Goal: Task Accomplishment & Management: Complete application form

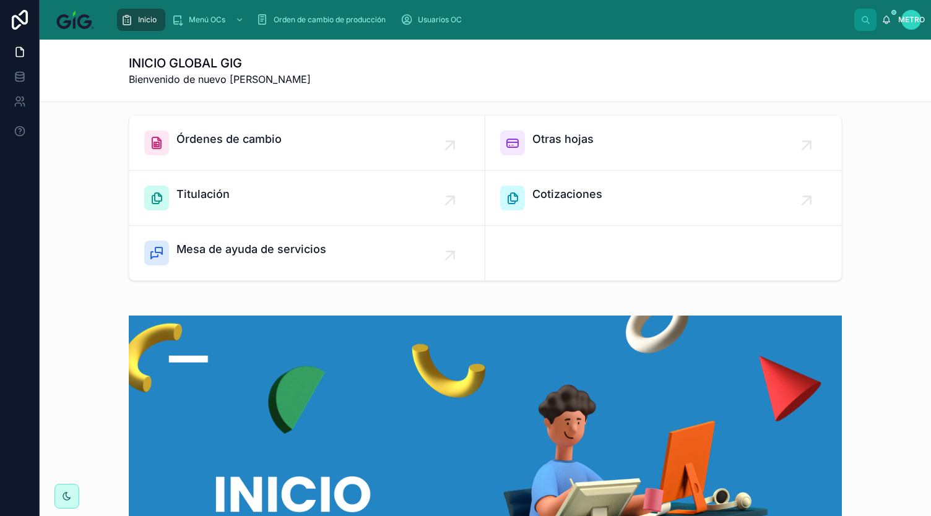
scroll to position [51, 0]
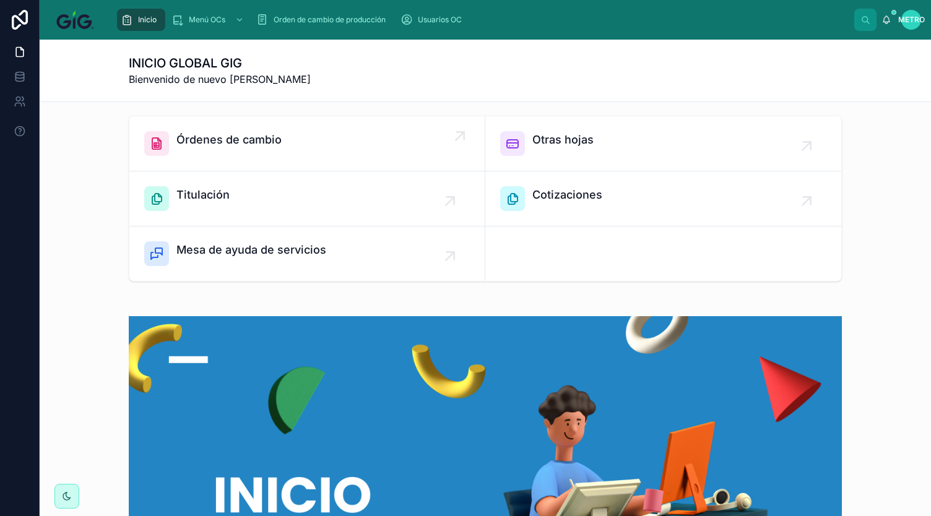
click at [182, 142] on font "Órdenes de cambio" at bounding box center [228, 139] width 105 height 13
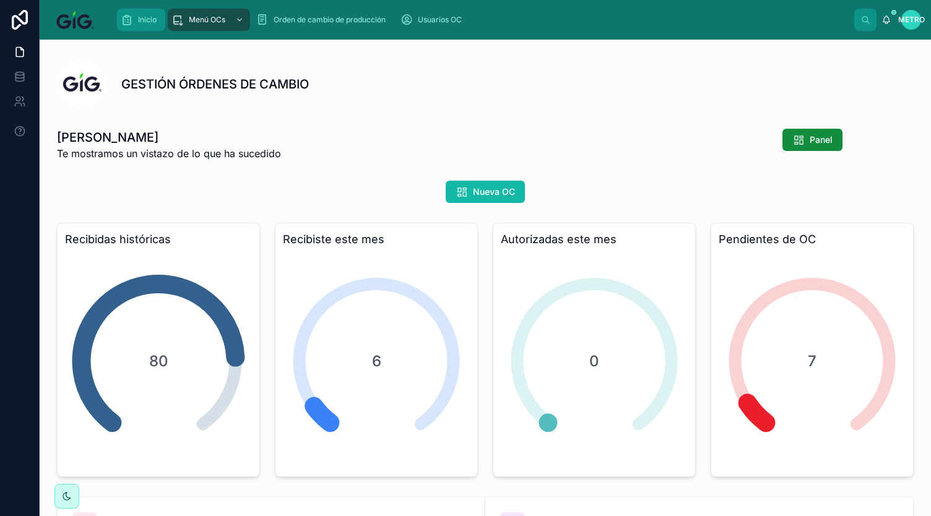
click at [149, 19] on font "Inicio" at bounding box center [147, 19] width 19 height 9
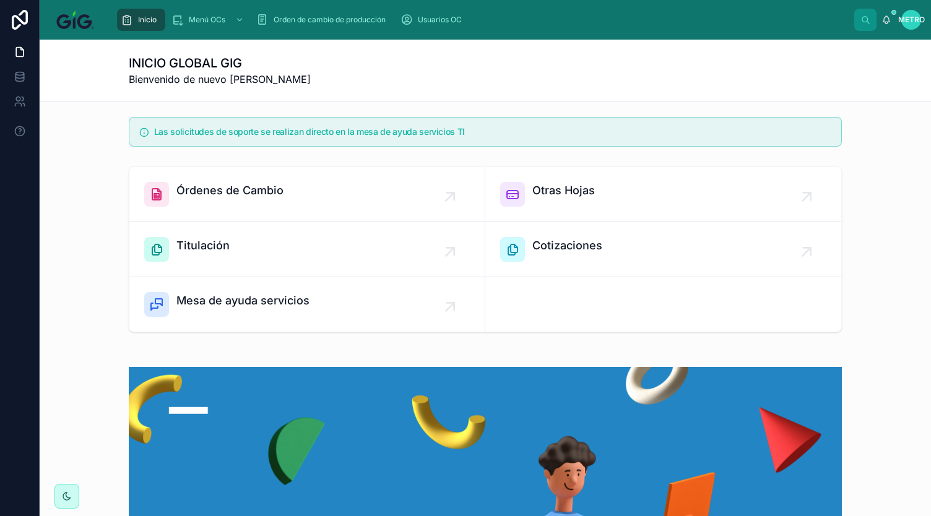
click at [149, 19] on font "Inicio" at bounding box center [147, 19] width 19 height 9
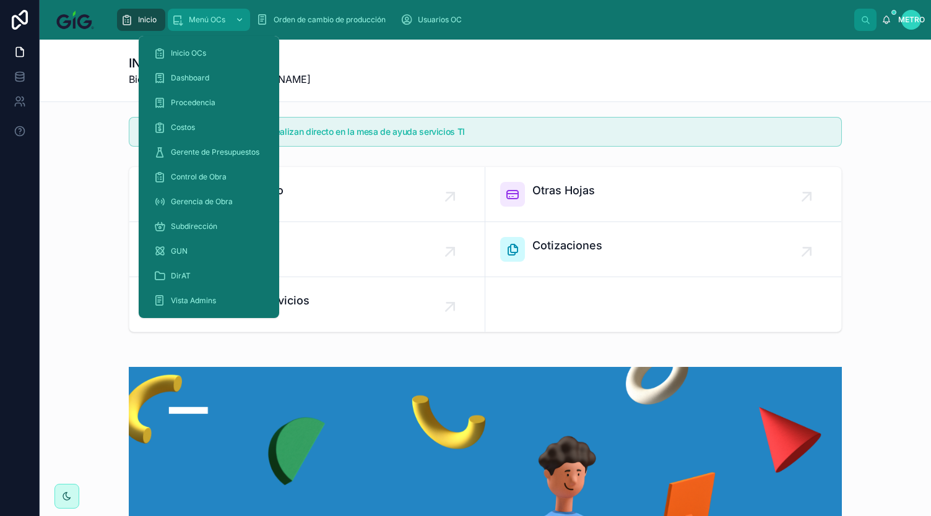
click at [197, 15] on span "Menú OCs" at bounding box center [207, 20] width 37 height 10
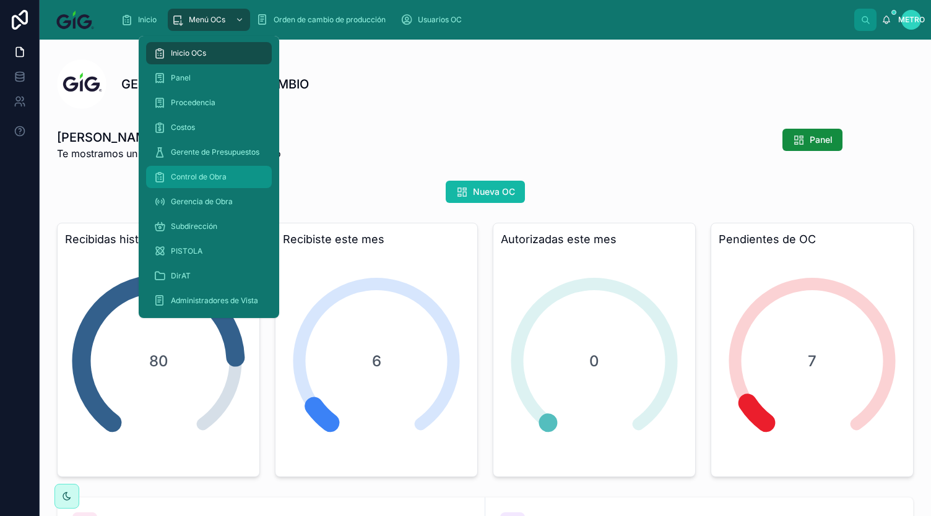
click at [194, 178] on font "Control de Obra" at bounding box center [199, 176] width 56 height 9
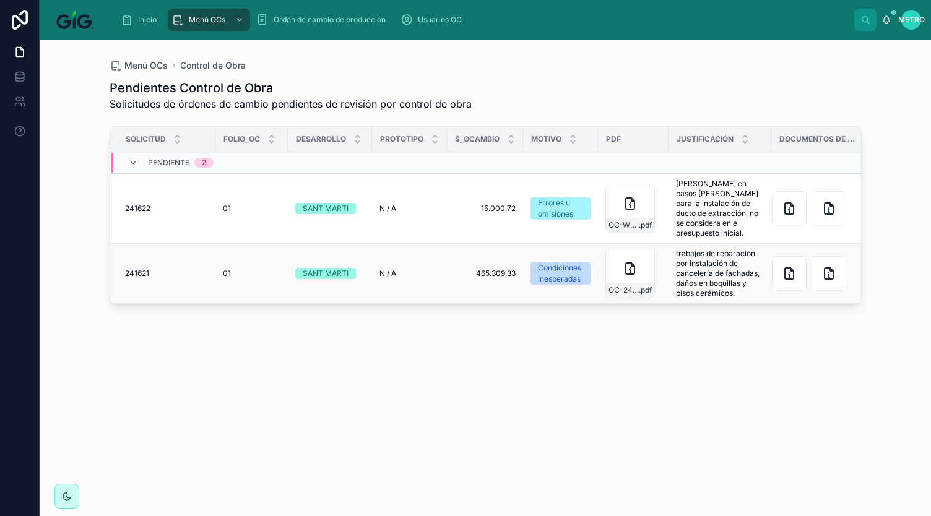
click at [140, 273] on font "241621" at bounding box center [137, 273] width 24 height 9
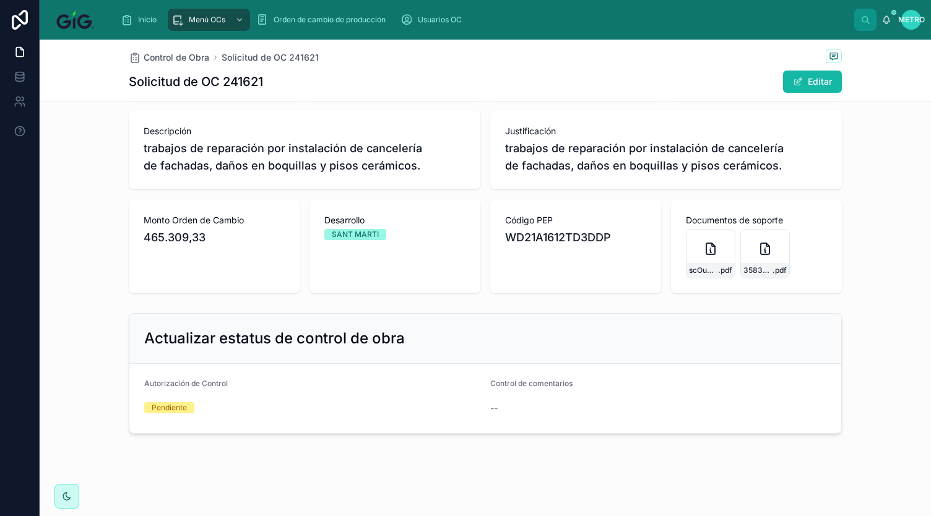
scroll to position [169, 0]
click at [754, 266] on font "3583a168-e49c-45c9-bba2-88fb16f999b4-Notas-de-bit%C3%A1cora-.cleaned" at bounding box center [889, 269] width 292 height 9
click at [712, 256] on div "scOuDqmRyiYWc0KbcNbd-31a237c5-37c0-47bb-b75b-c1e2b7588e26-OC-4500140644-ALB-ACA…" at bounding box center [711, 253] width 50 height 50
click at [703, 254] on icon at bounding box center [710, 248] width 15 height 15
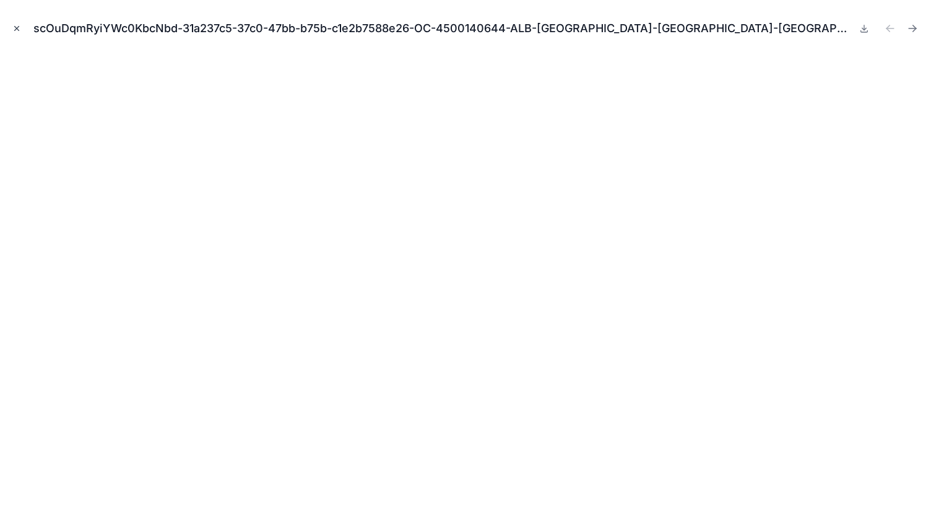
click at [17, 30] on icon "Cerrar modal" at bounding box center [16, 28] width 9 height 9
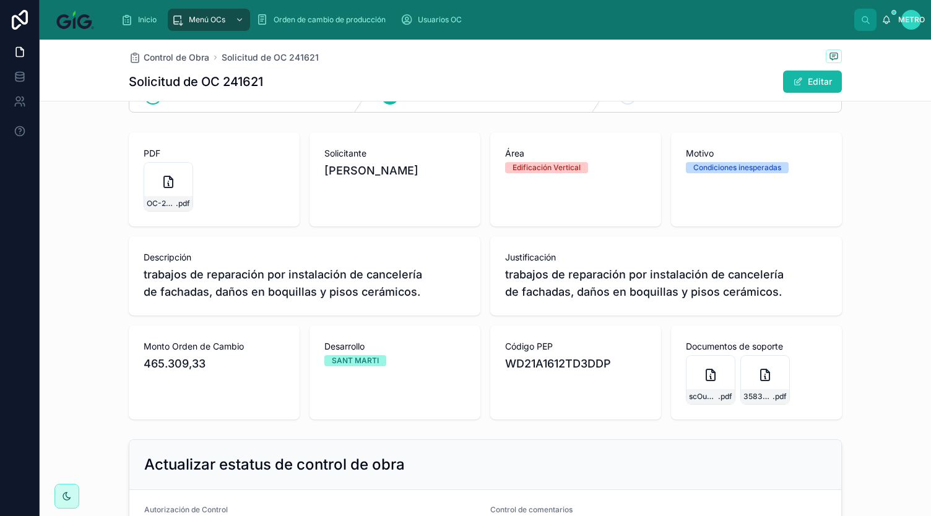
scroll to position [43, 0]
click at [821, 84] on font "Editar" at bounding box center [820, 81] width 24 height 11
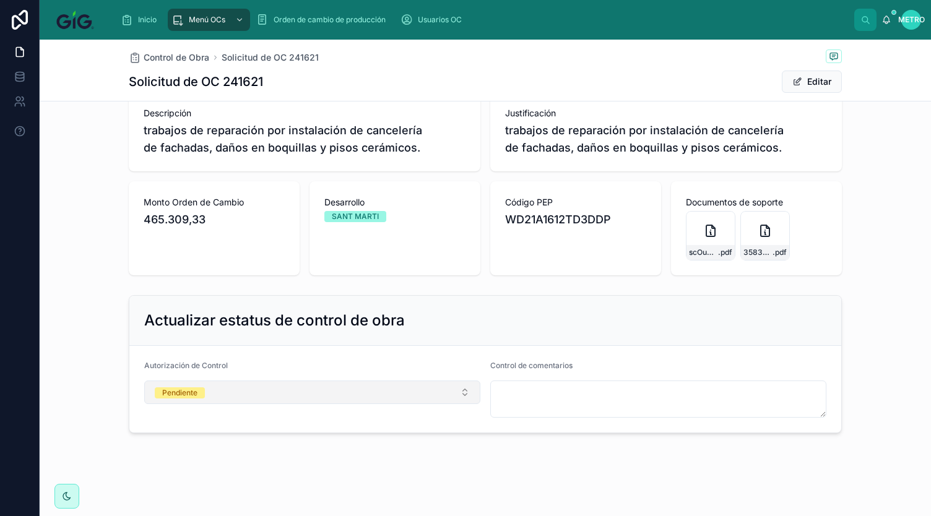
click at [162, 393] on font "Pendiente" at bounding box center [179, 392] width 35 height 9
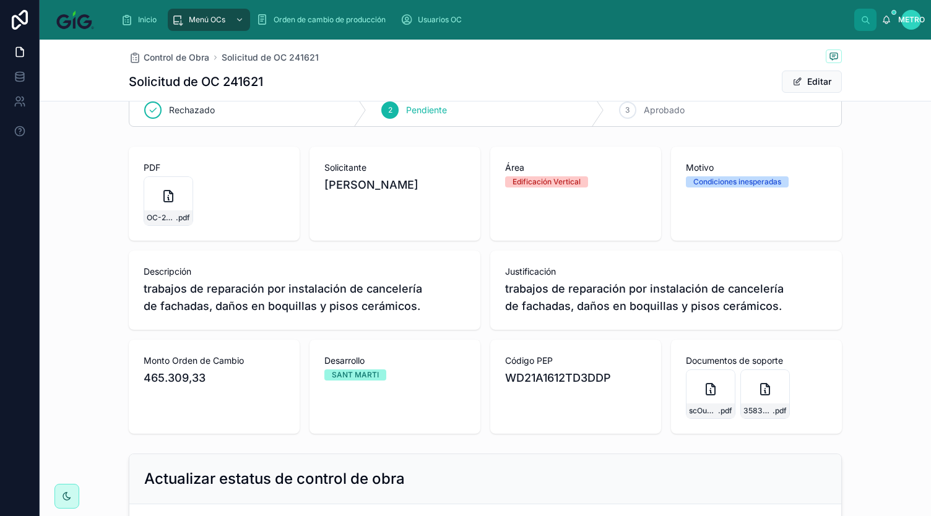
scroll to position [0, 0]
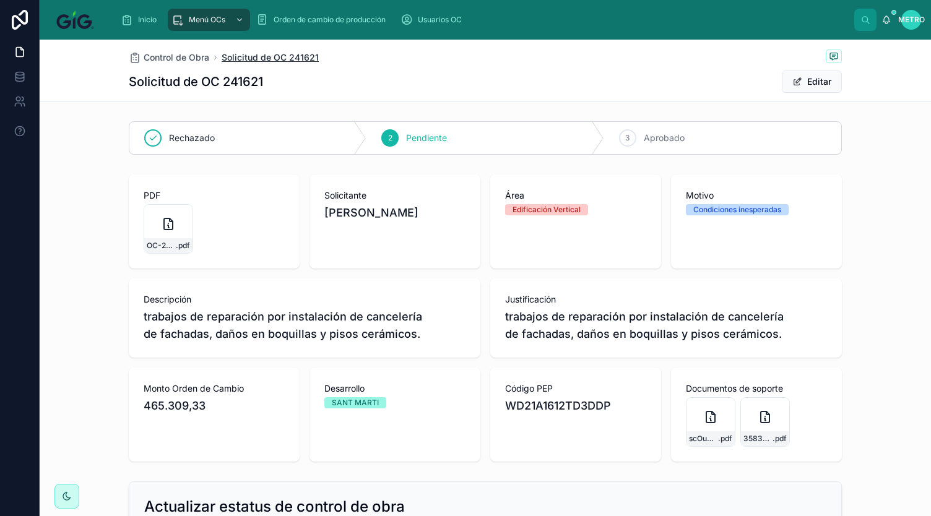
click at [301, 54] on font "Solicitud de OC 241621" at bounding box center [270, 57] width 97 height 11
click at [158, 59] on font "Control de Obra" at bounding box center [177, 57] width 66 height 11
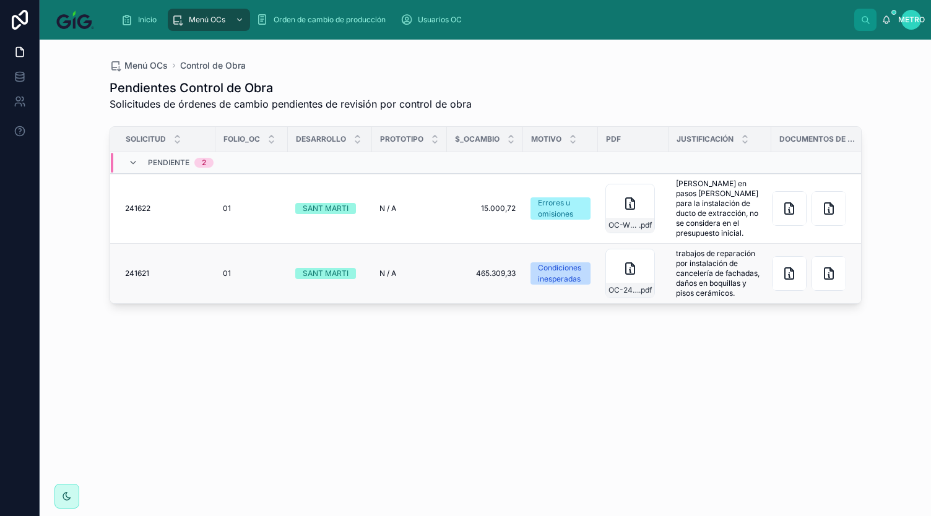
click at [189, 270] on div "241621 241621" at bounding box center [166, 274] width 83 height 10
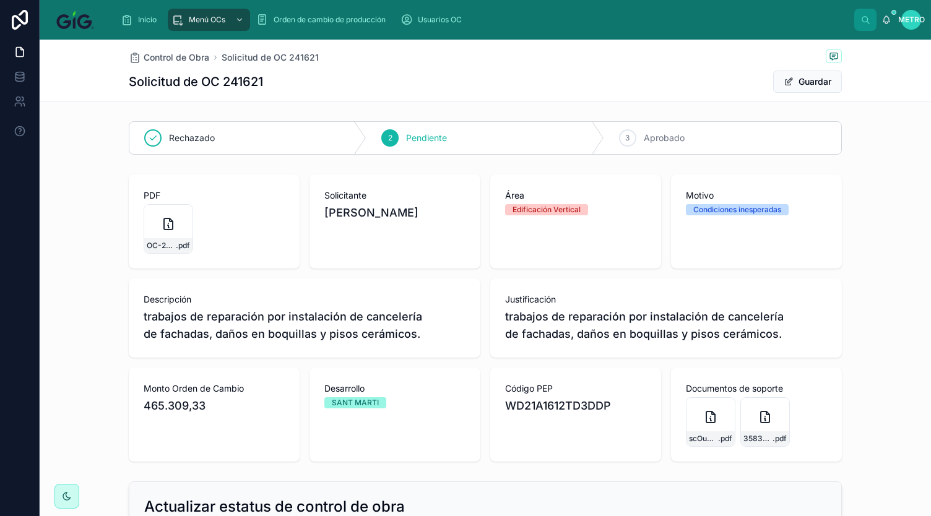
click at [542, 195] on span "Área" at bounding box center [575, 195] width 141 height 12
click at [531, 203] on div "Área Edificación Vertical" at bounding box center [575, 202] width 141 height 26
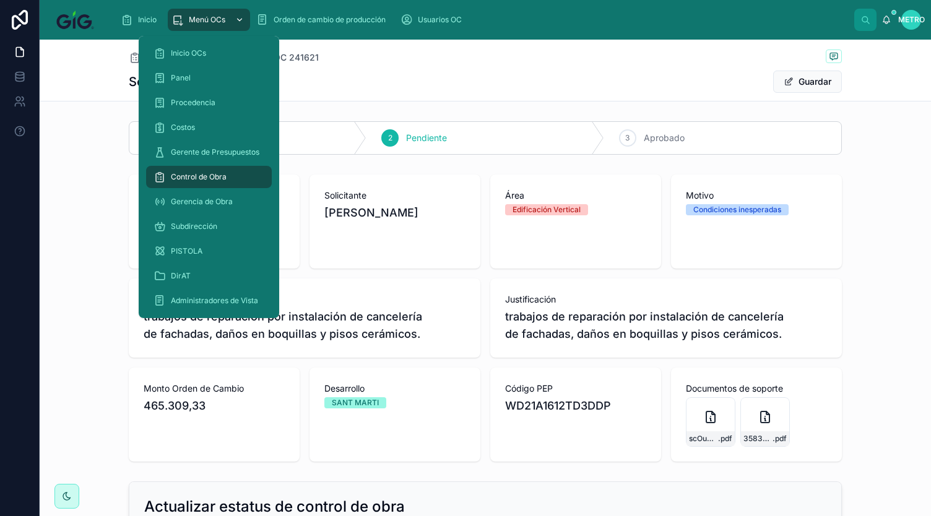
click at [199, 17] on font "Menú OCs" at bounding box center [207, 19] width 37 height 9
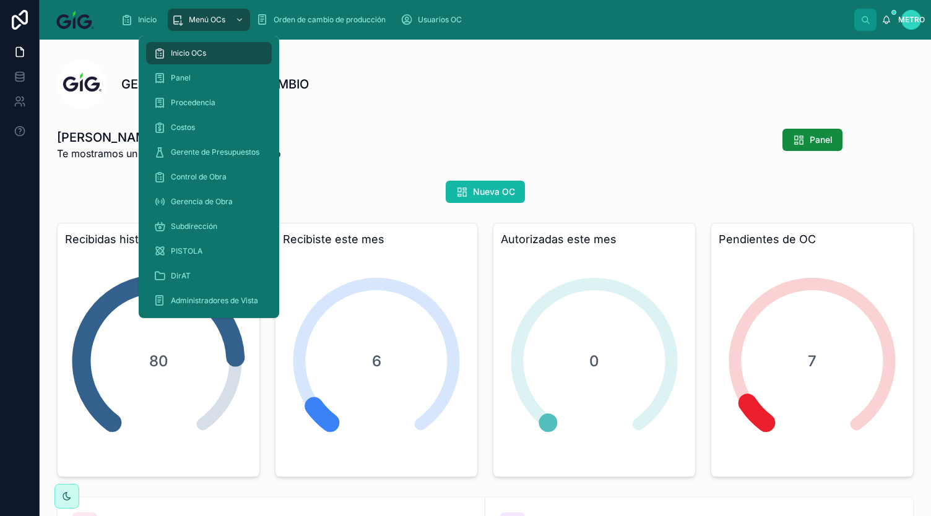
click at [193, 51] on font "Inicio OCs" at bounding box center [188, 52] width 35 height 9
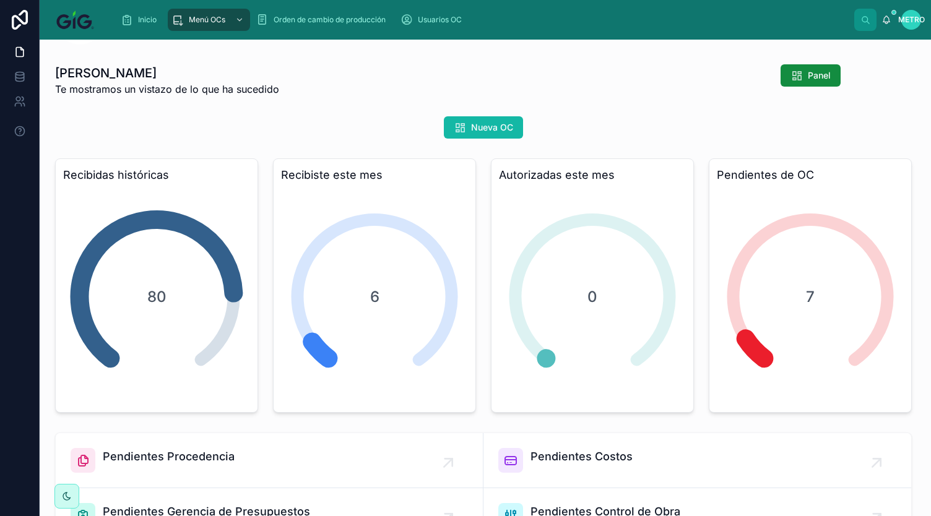
scroll to position [61, 2]
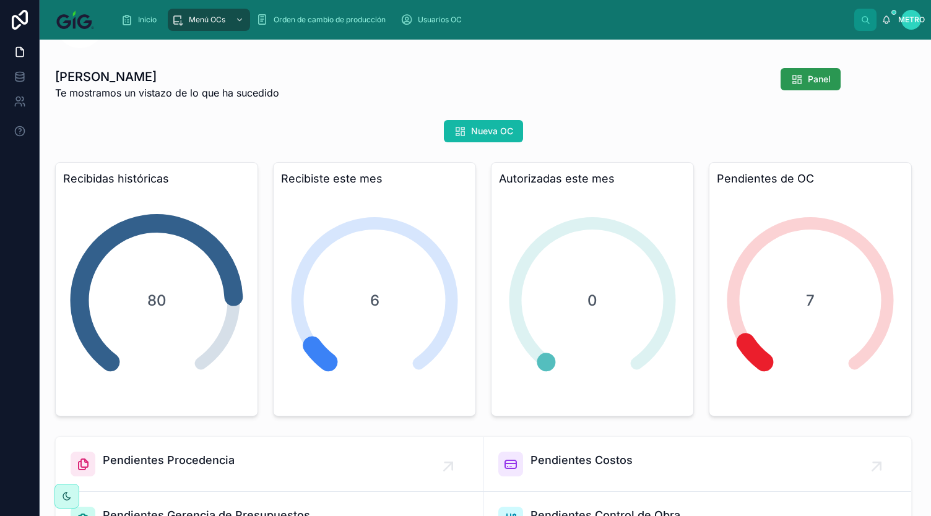
click at [793, 75] on icon at bounding box center [796, 79] width 12 height 12
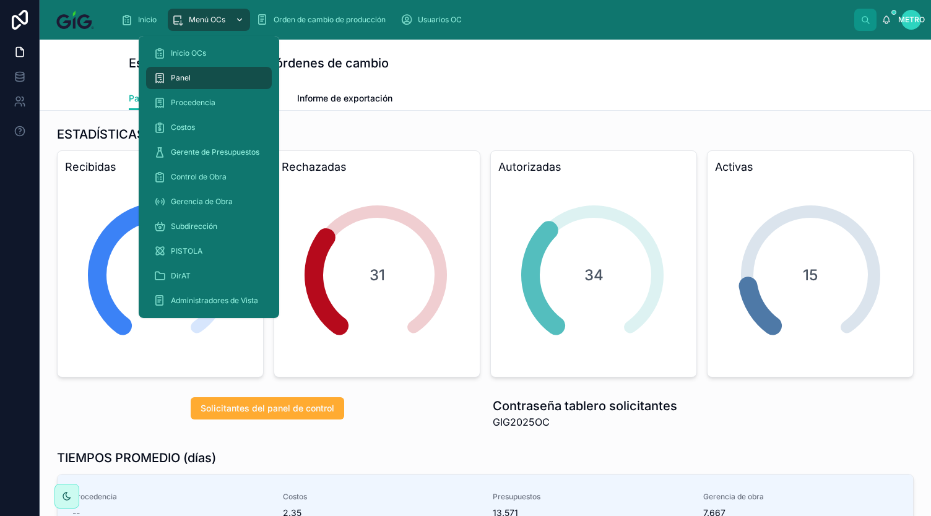
click at [204, 19] on font "Menú OCs" at bounding box center [207, 19] width 37 height 9
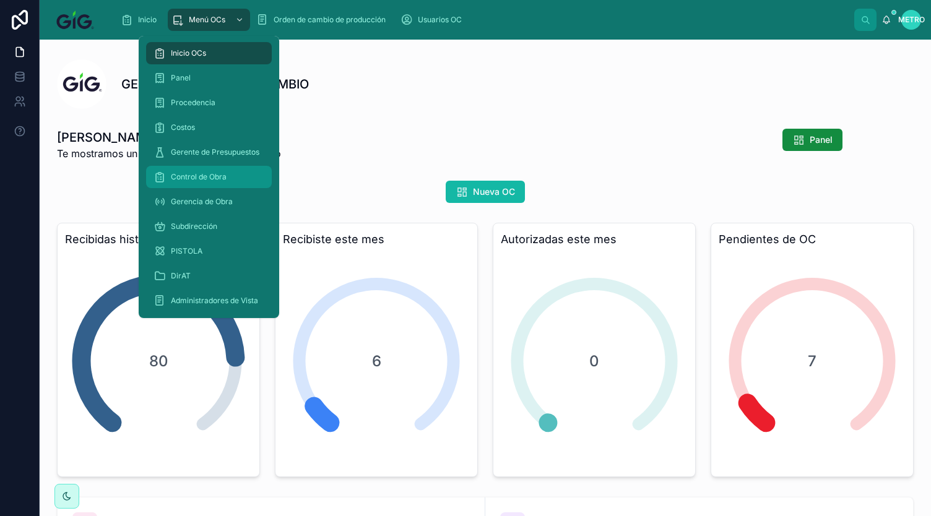
click at [194, 176] on font "Control de Obra" at bounding box center [199, 176] width 56 height 9
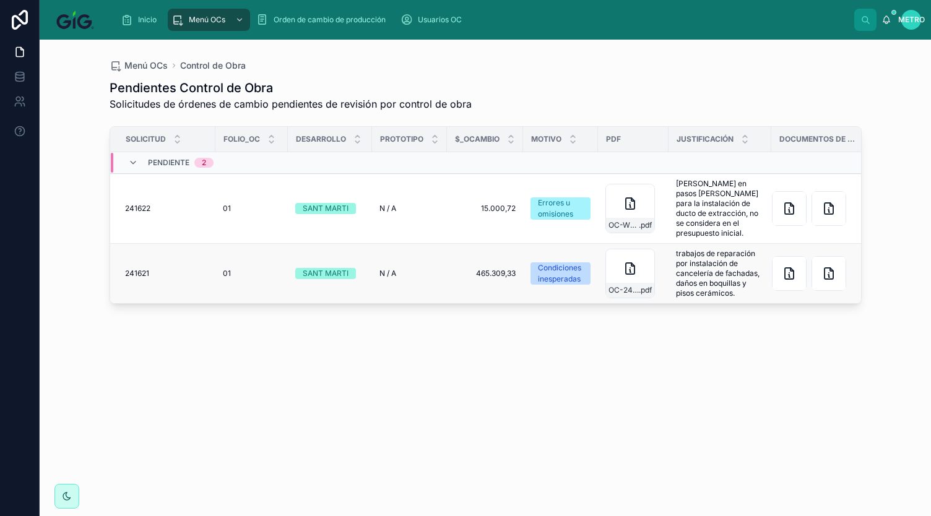
click at [128, 272] on font "241621" at bounding box center [137, 273] width 24 height 9
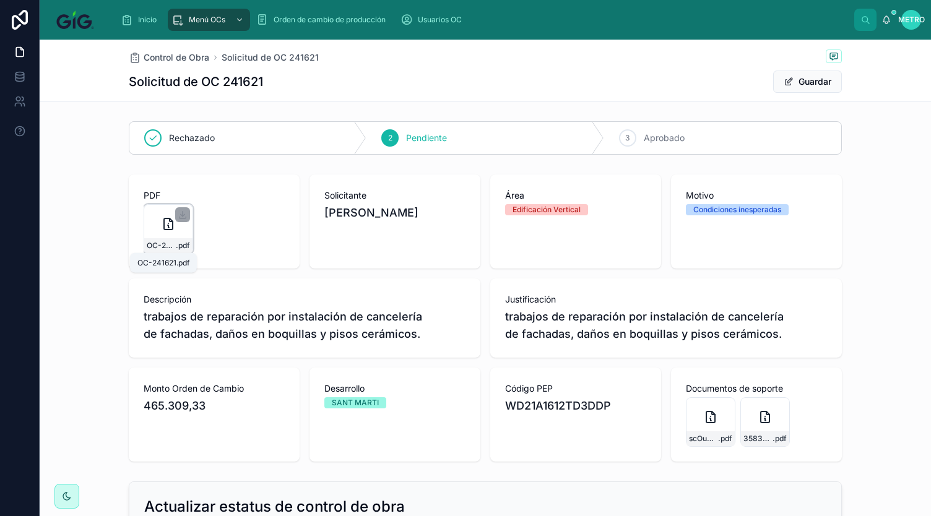
click at [166, 241] on font "OC-241621" at bounding box center [167, 245] width 40 height 9
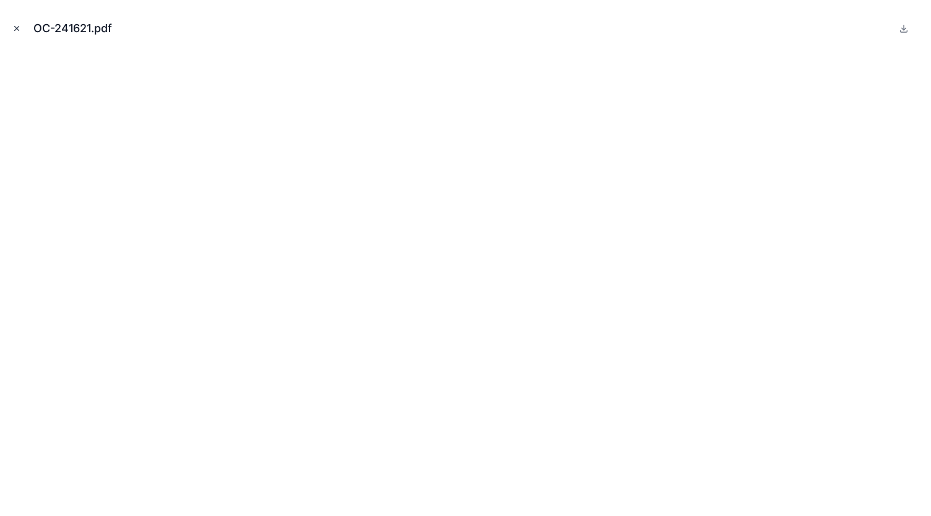
click at [17, 24] on icon "Cerrar modal" at bounding box center [16, 28] width 9 height 9
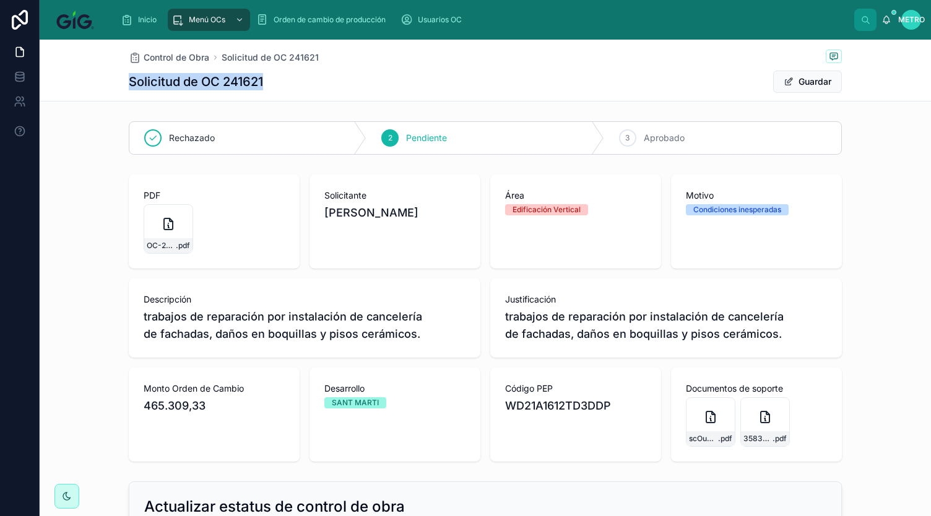
drag, startPoint x: 259, startPoint y: 80, endPoint x: 123, endPoint y: 84, distance: 136.8
click at [123, 84] on div "Control de Obra Solicitud de OC 241621 Solicitud de OC 241621 Guardar" at bounding box center [485, 71] width 891 height 62
copy font "Solicitud de OC 241621"
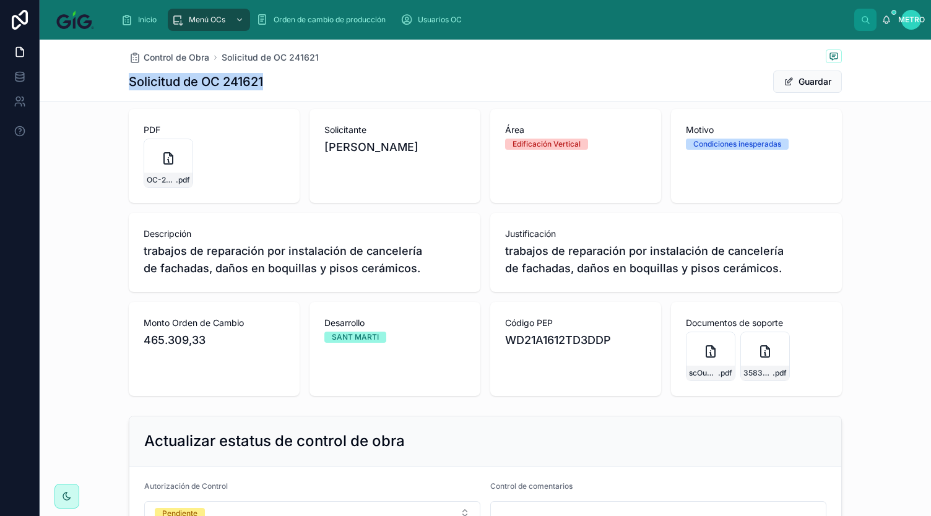
scroll to position [66, 0]
click at [706, 358] on div "scOuDqmRyiYWc0KbcNbd-31a237c5-37c0-47bb-b75b-c1e2b7588e26-OC-4500140644-ALB-ACA…" at bounding box center [711, 356] width 50 height 50
click at [758, 352] on icon at bounding box center [765, 351] width 15 height 15
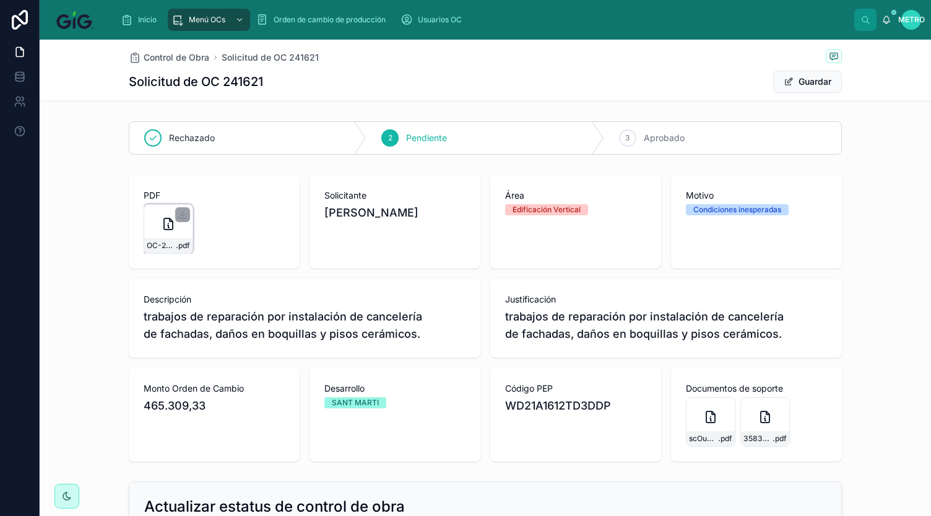
click at [161, 225] on icon at bounding box center [168, 224] width 15 height 15
click at [691, 422] on div "scOuDqmRyiYWc0KbcNbd-31a237c5-37c0-47bb-b75b-c1e2b7588e26-OC-4500140644-ALB-ACA…" at bounding box center [711, 422] width 50 height 50
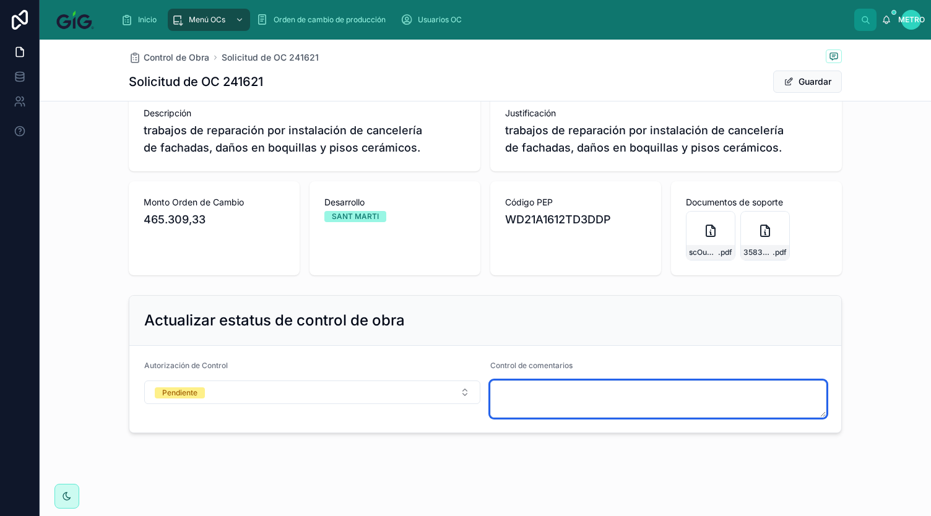
click at [527, 402] on textarea at bounding box center [658, 399] width 336 height 37
type textarea "**********"
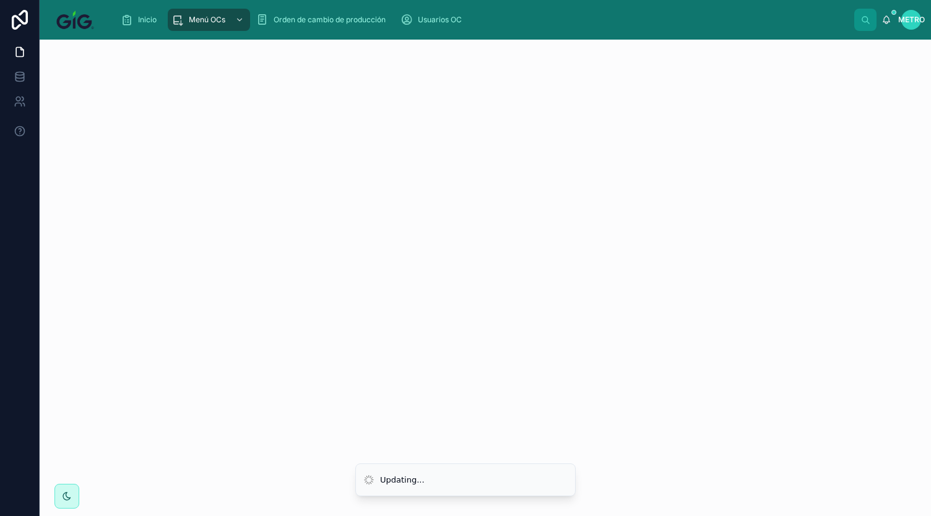
scroll to position [0, 0]
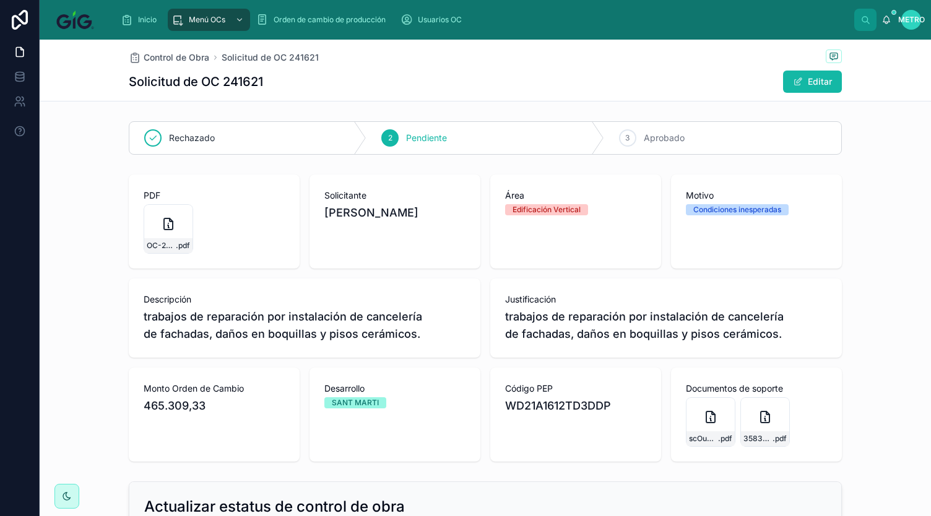
scroll to position [169, 0]
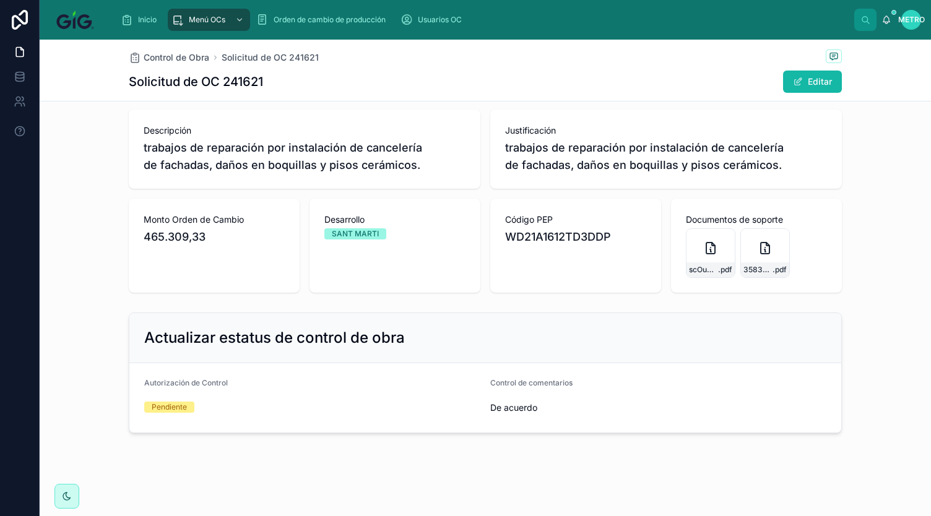
click at [558, 410] on span "De acuerdo" at bounding box center [658, 408] width 336 height 12
click at [521, 404] on font "De acuerdo" at bounding box center [513, 407] width 47 height 11
click at [512, 409] on font "De acuerdo" at bounding box center [513, 407] width 47 height 11
drag, startPoint x: 512, startPoint y: 409, endPoint x: 802, endPoint y: 89, distance: 431.6
click at [802, 89] on button "Editar" at bounding box center [812, 82] width 59 height 22
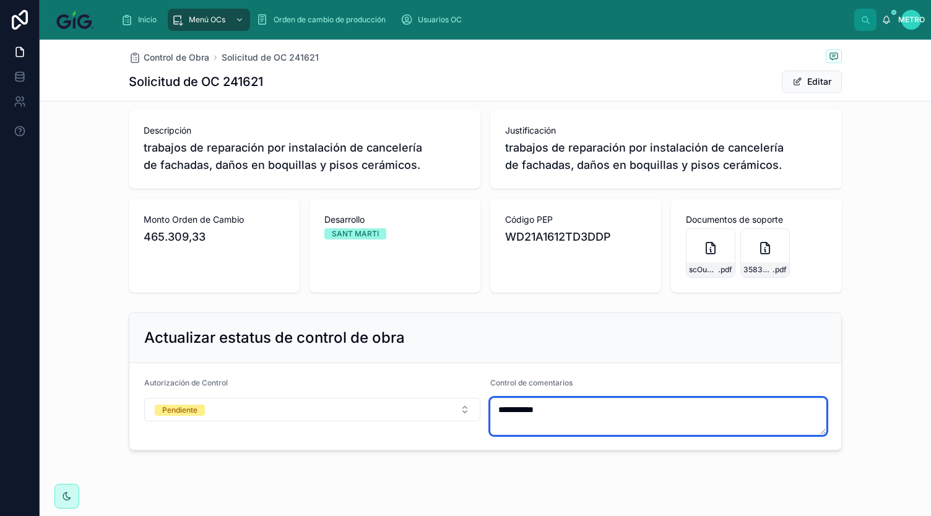
click at [552, 420] on textarea "**********" at bounding box center [658, 416] width 336 height 37
type textarea "**********"
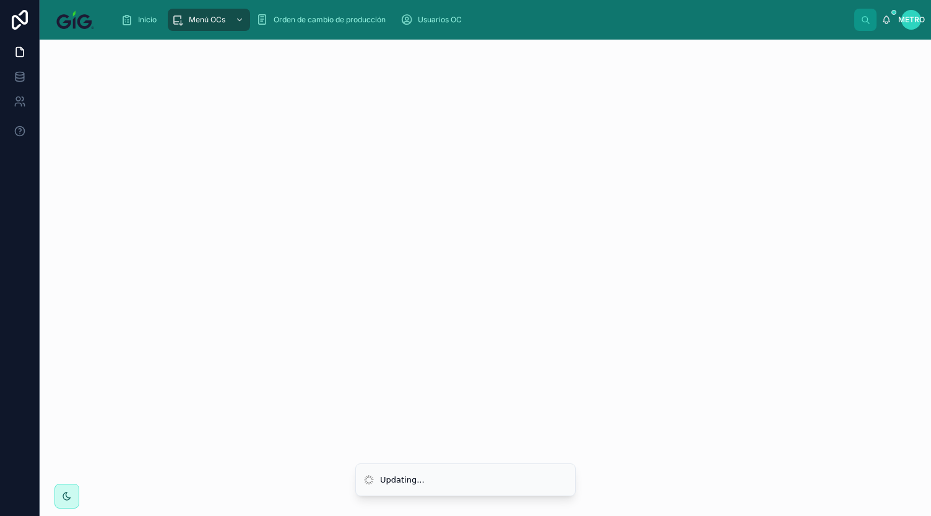
scroll to position [0, 0]
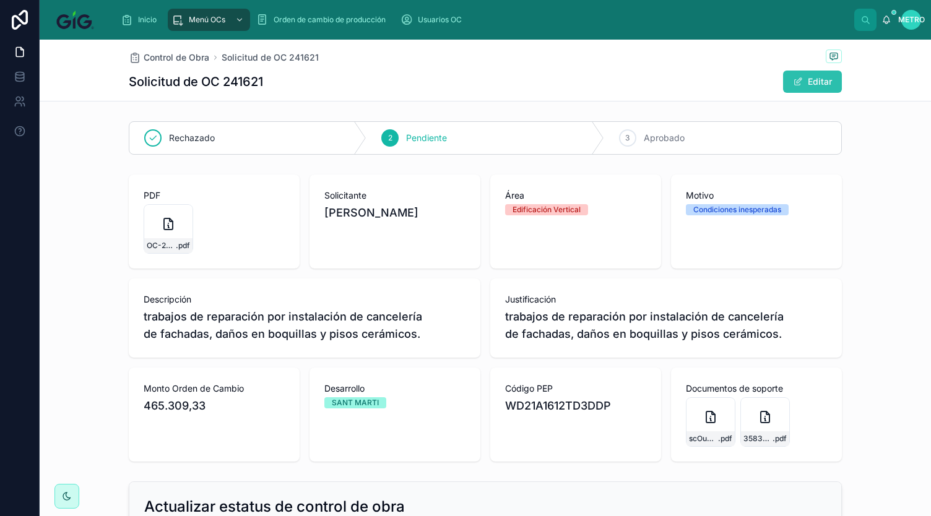
click at [819, 84] on font "Editar" at bounding box center [820, 81] width 24 height 11
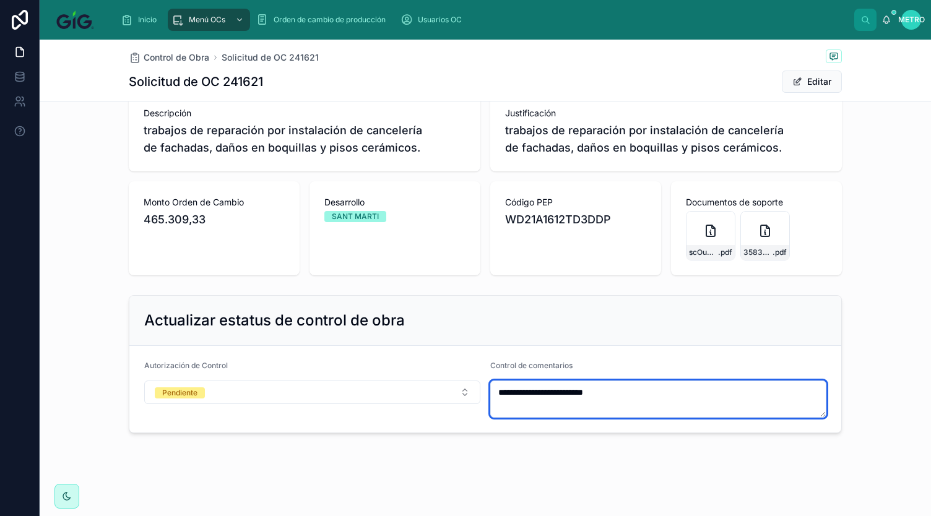
click at [616, 391] on textarea "**********" at bounding box center [658, 399] width 336 height 37
type textarea "**********"
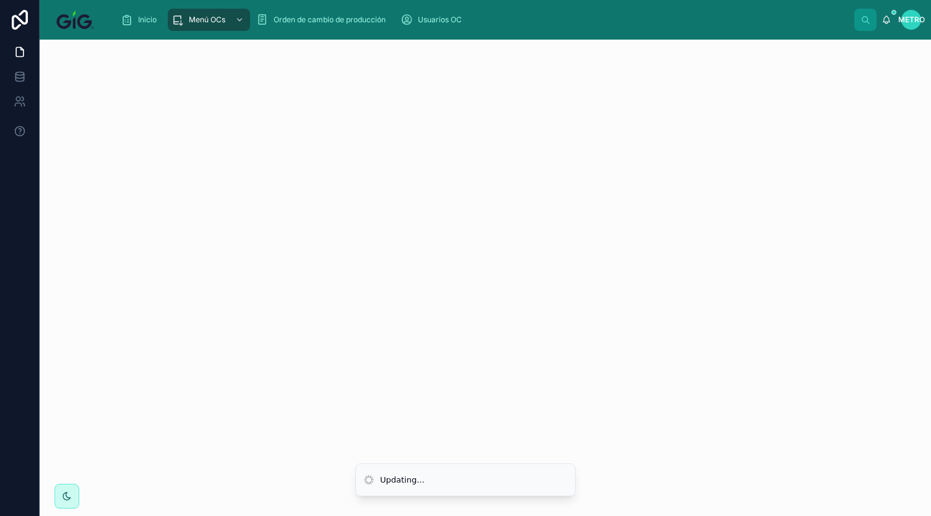
scroll to position [0, 0]
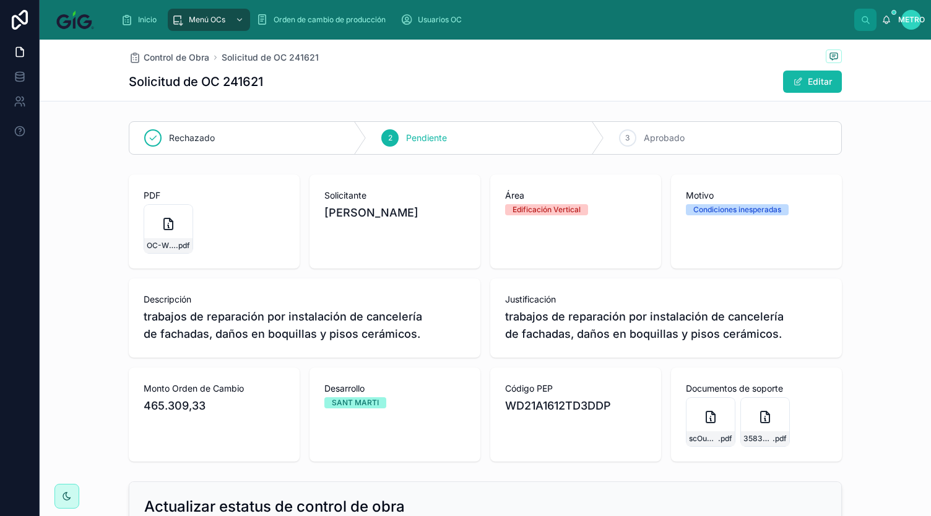
scroll to position [169, 0]
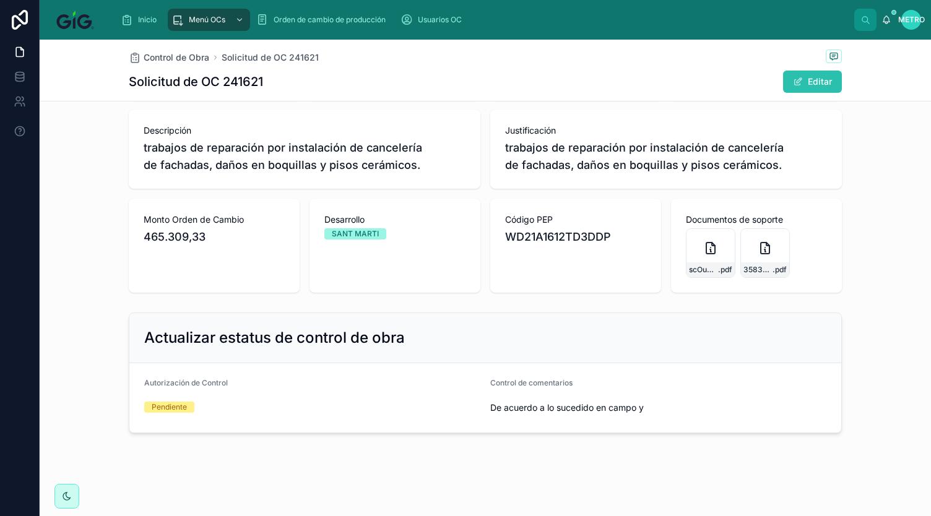
click at [814, 85] on font "Editar" at bounding box center [820, 81] width 24 height 11
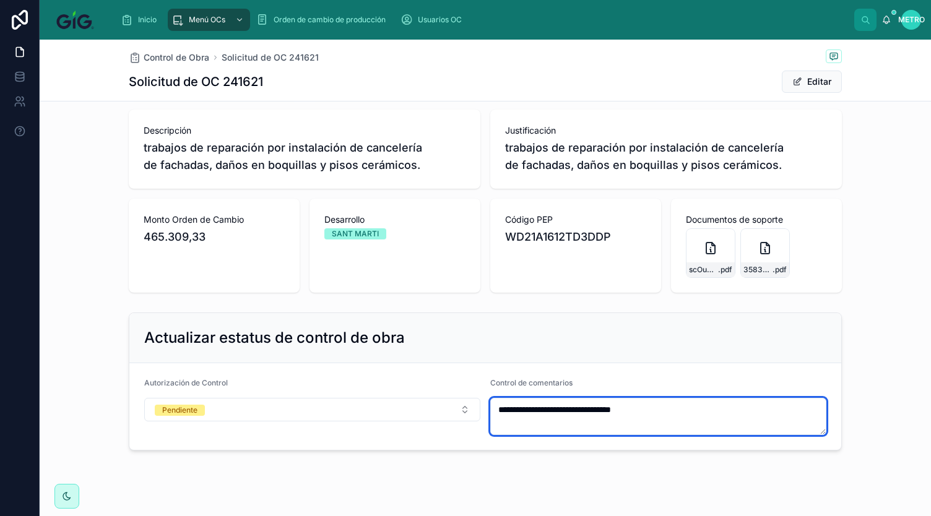
click at [657, 417] on textarea "**********" at bounding box center [658, 416] width 336 height 37
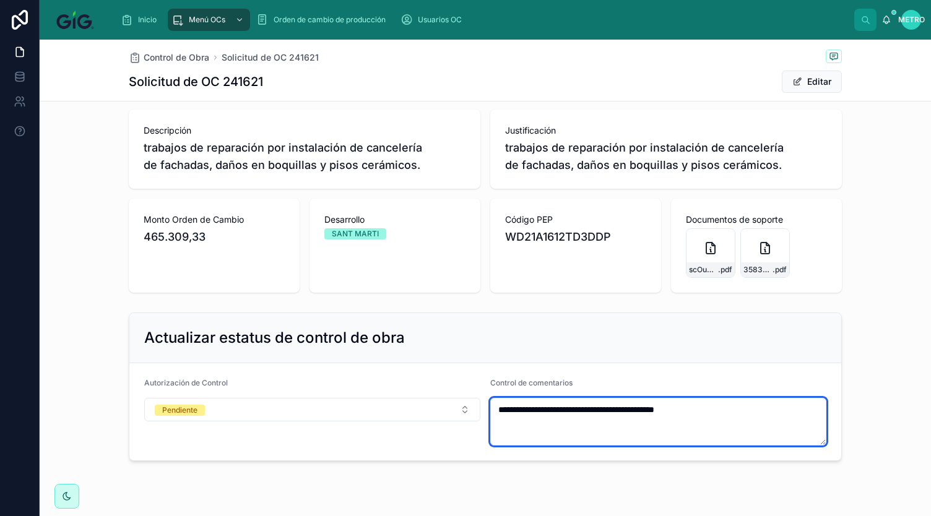
type textarea "**********"
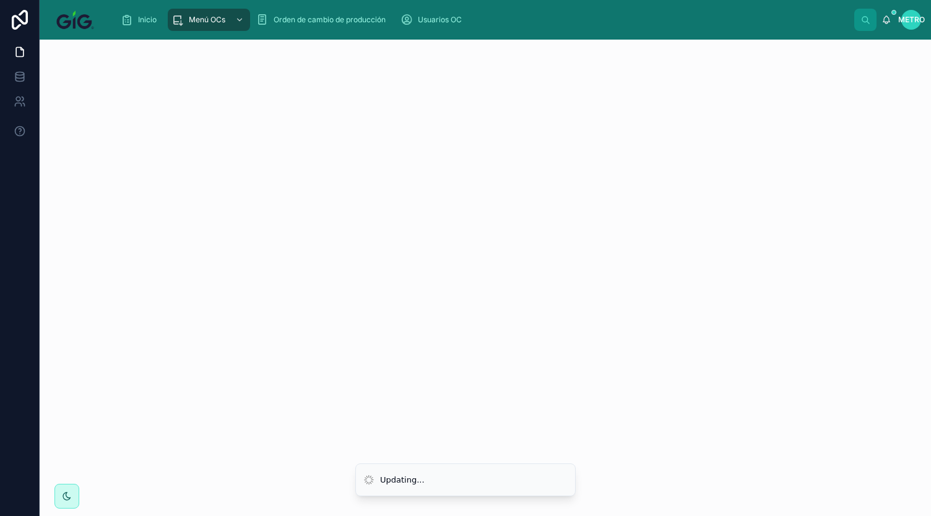
scroll to position [0, 0]
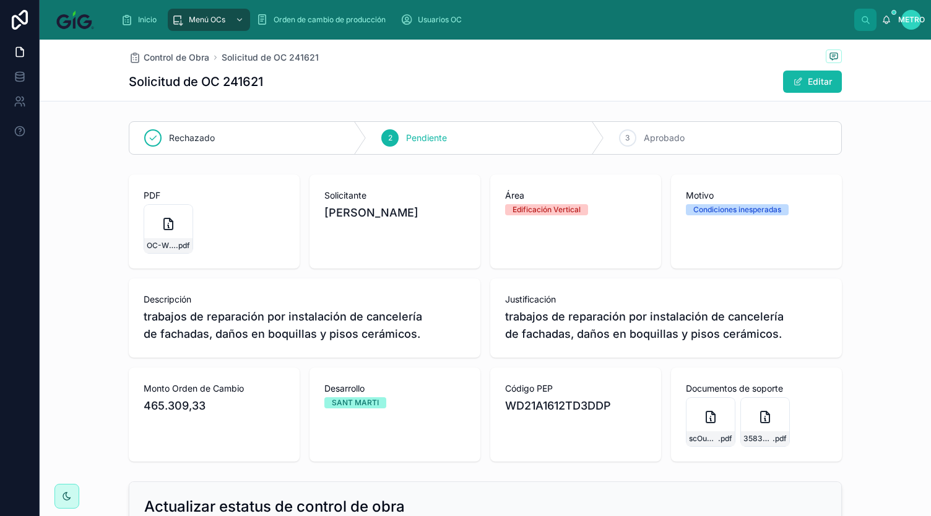
scroll to position [169, 0]
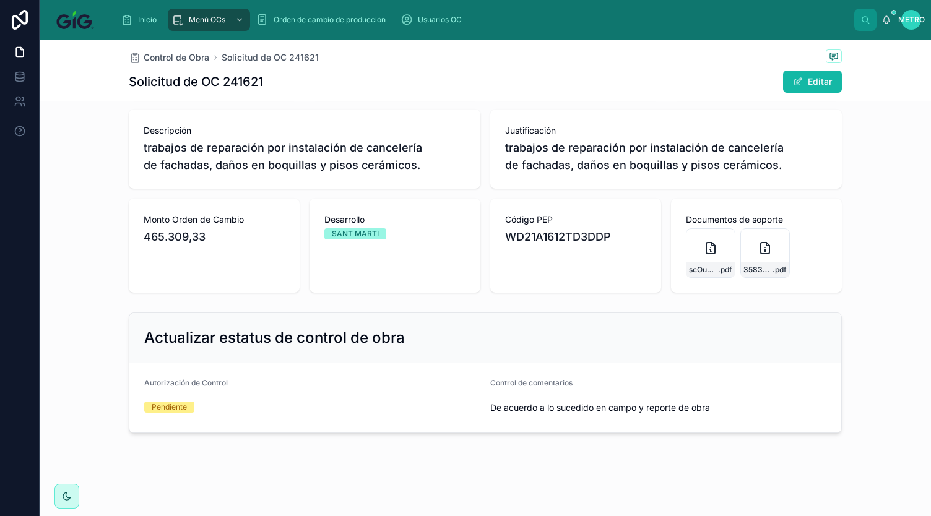
click at [709, 403] on span "De acuerdo a lo sucedido en campo y reporte de obra" at bounding box center [658, 408] width 336 height 12
click at [707, 409] on span "De acuerdo a lo sucedido en campo y reporte de obra" at bounding box center [658, 408] width 336 height 12
click at [810, 76] on font "Editar" at bounding box center [820, 81] width 24 height 11
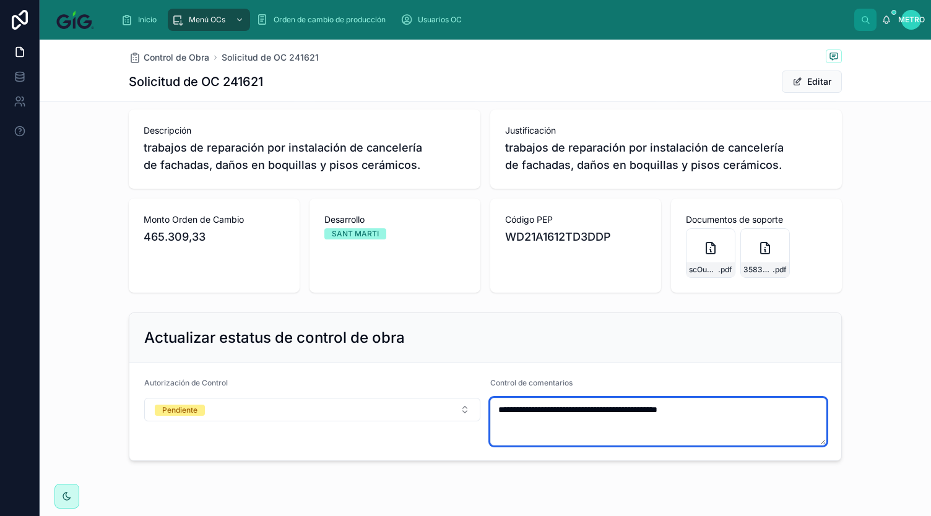
click at [720, 414] on textarea "**********" at bounding box center [658, 422] width 336 height 48
type textarea "**********"
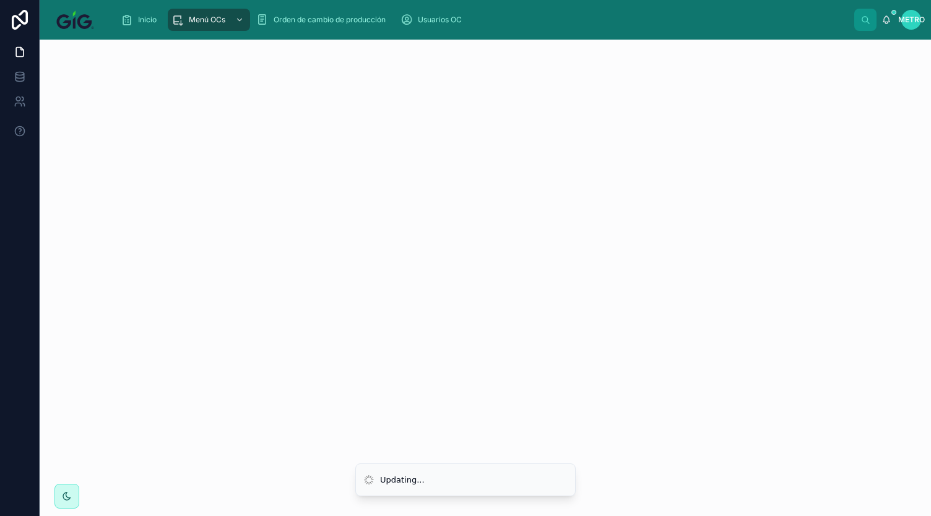
scroll to position [0, 0]
click at [144, 19] on font "Inicio" at bounding box center [147, 19] width 19 height 9
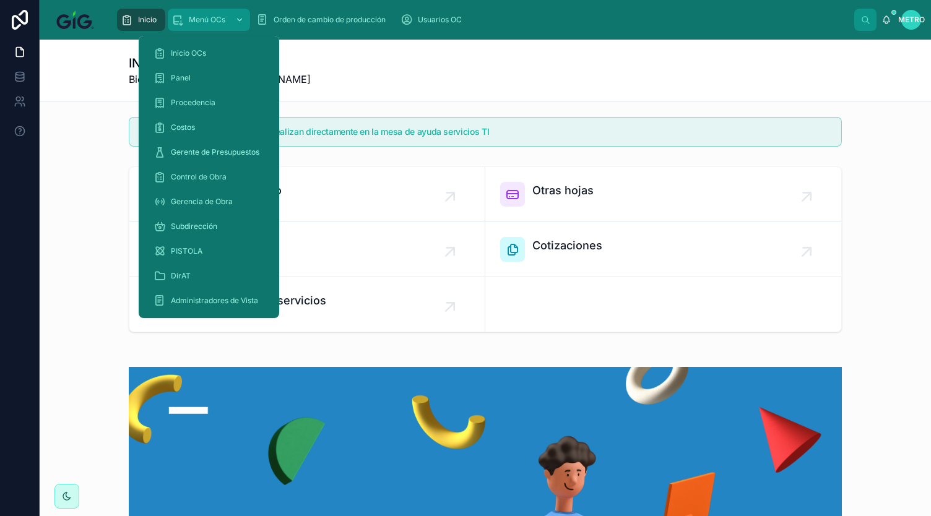
click at [191, 19] on font "Menú OCs" at bounding box center [207, 19] width 37 height 9
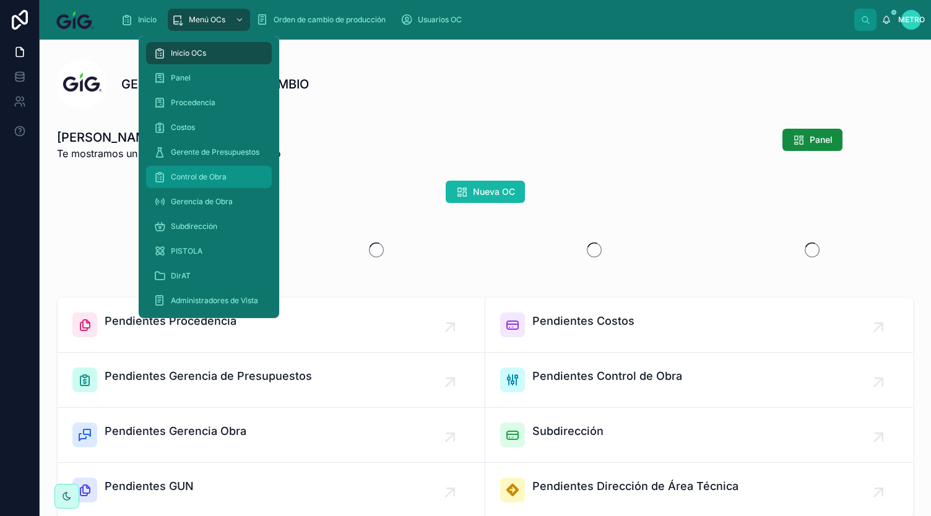
click at [199, 182] on div "Control de Obra" at bounding box center [208, 177] width 111 height 20
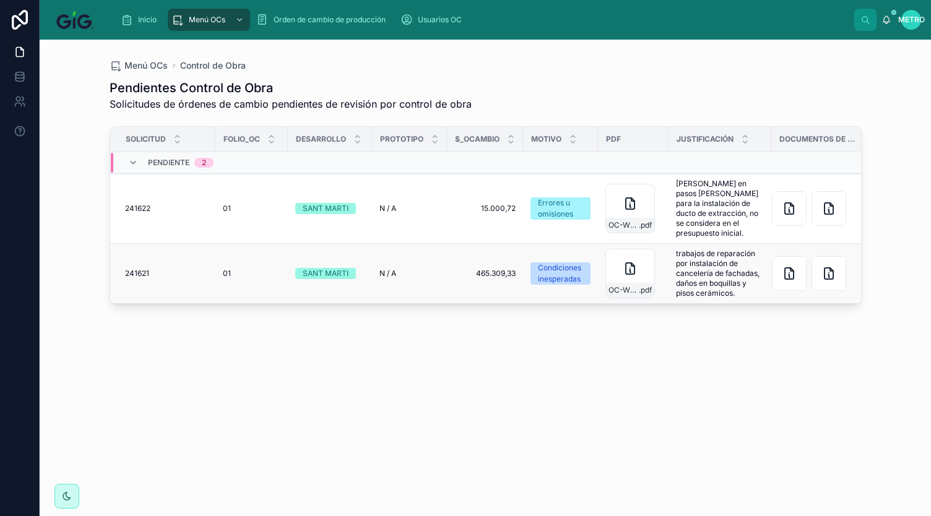
click at [141, 273] on font "241621" at bounding box center [137, 273] width 24 height 9
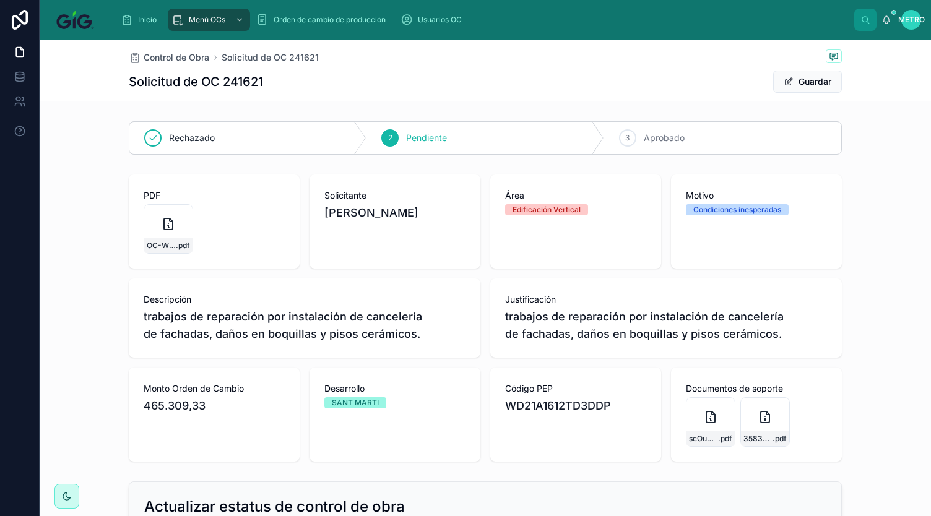
scroll to position [197, 0]
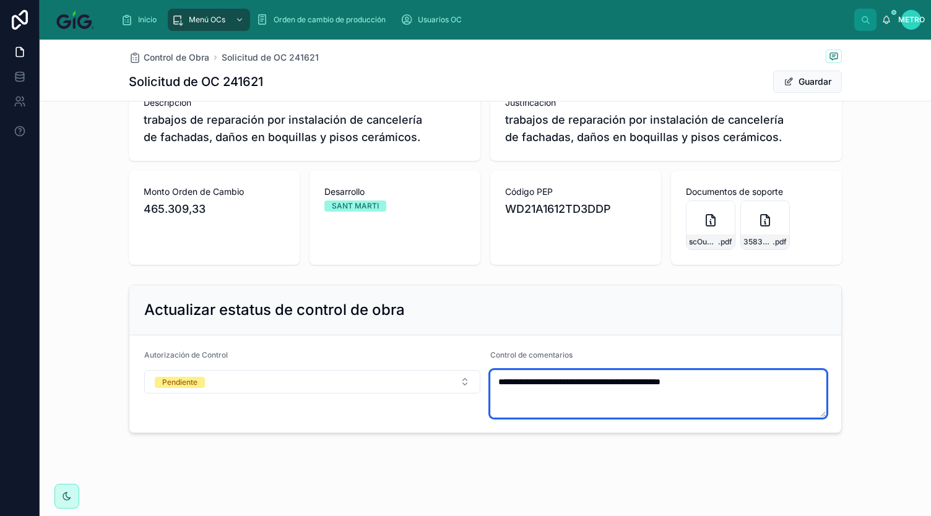
click at [573, 386] on textarea "**********" at bounding box center [658, 394] width 336 height 48
click at [725, 378] on textarea "**********" at bounding box center [658, 394] width 336 height 48
click at [738, 386] on textarea "**********" at bounding box center [658, 394] width 336 height 48
type textarea "**********"
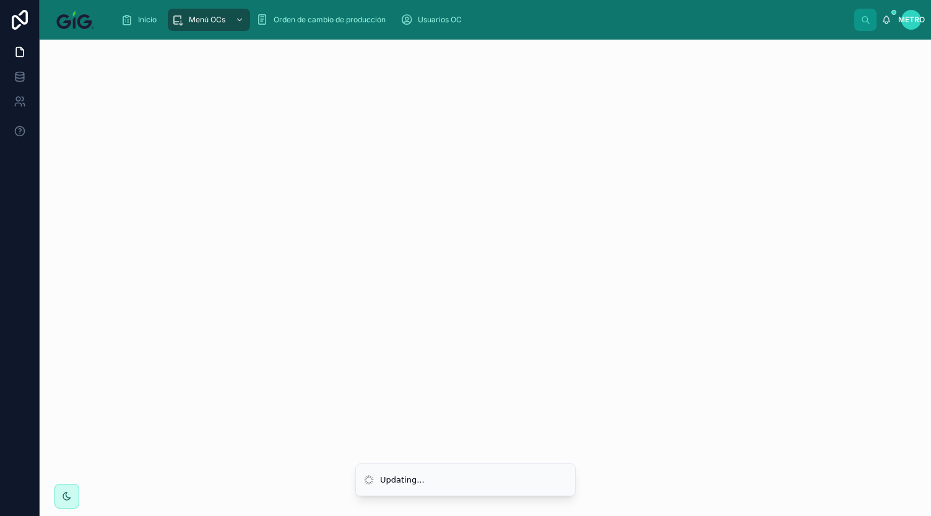
scroll to position [0, 0]
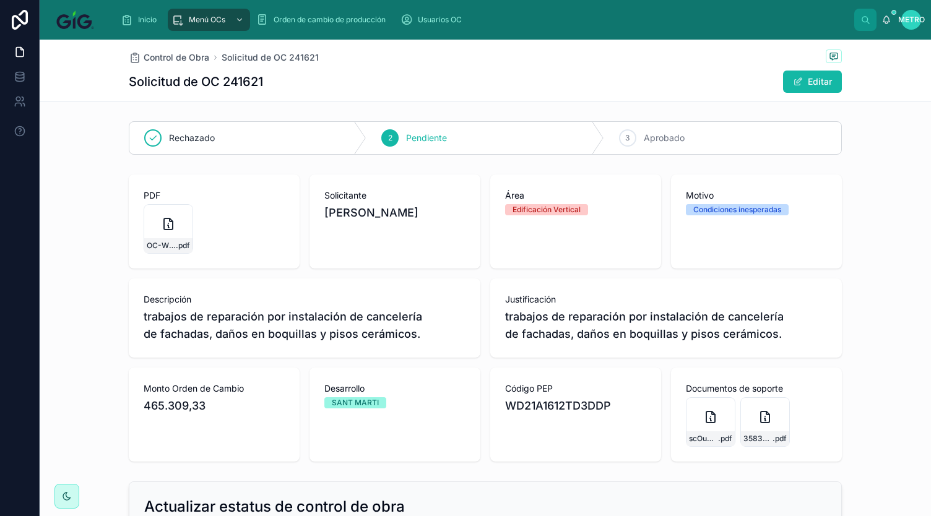
scroll to position [169, 0]
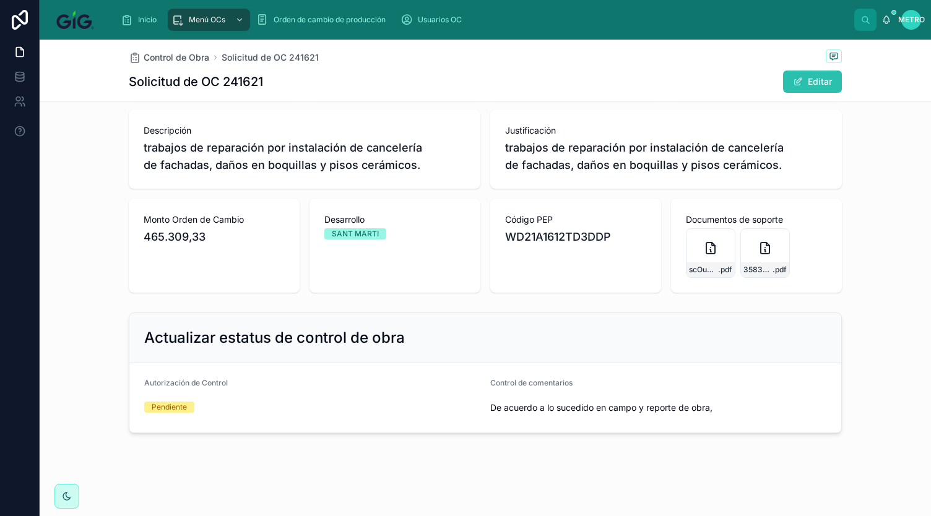
click at [813, 81] on font "Editar" at bounding box center [820, 81] width 24 height 11
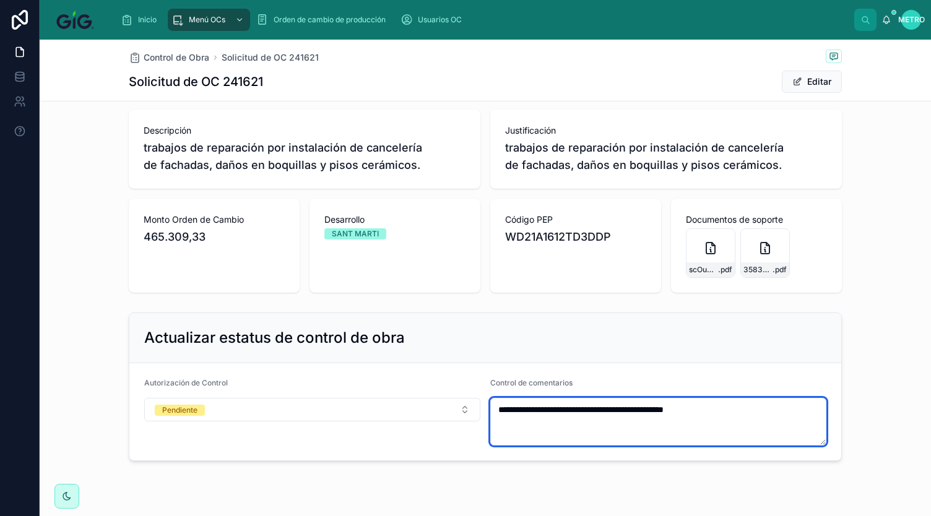
click at [732, 417] on textarea "**********" at bounding box center [658, 422] width 336 height 48
click at [735, 417] on textarea "**********" at bounding box center [658, 422] width 336 height 48
type textarea "**********"
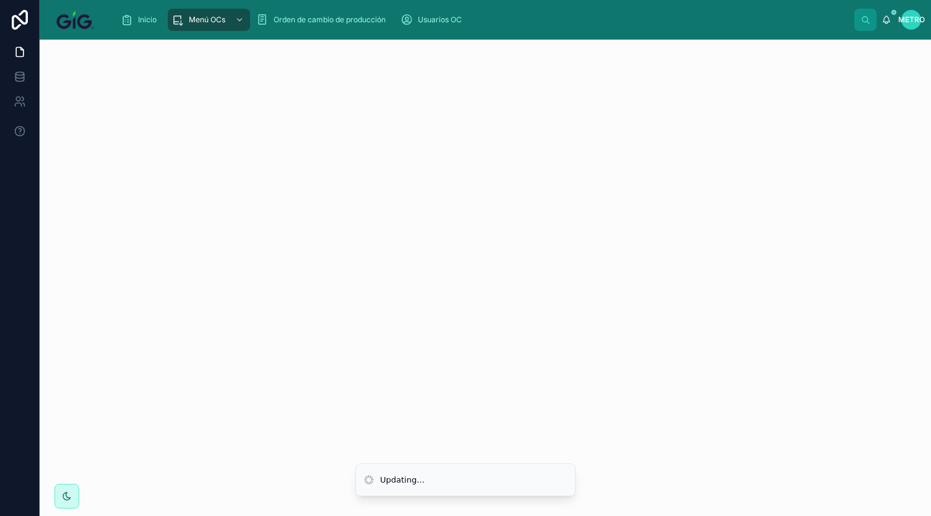
scroll to position [0, 0]
